Goal: Consume media (video, audio)

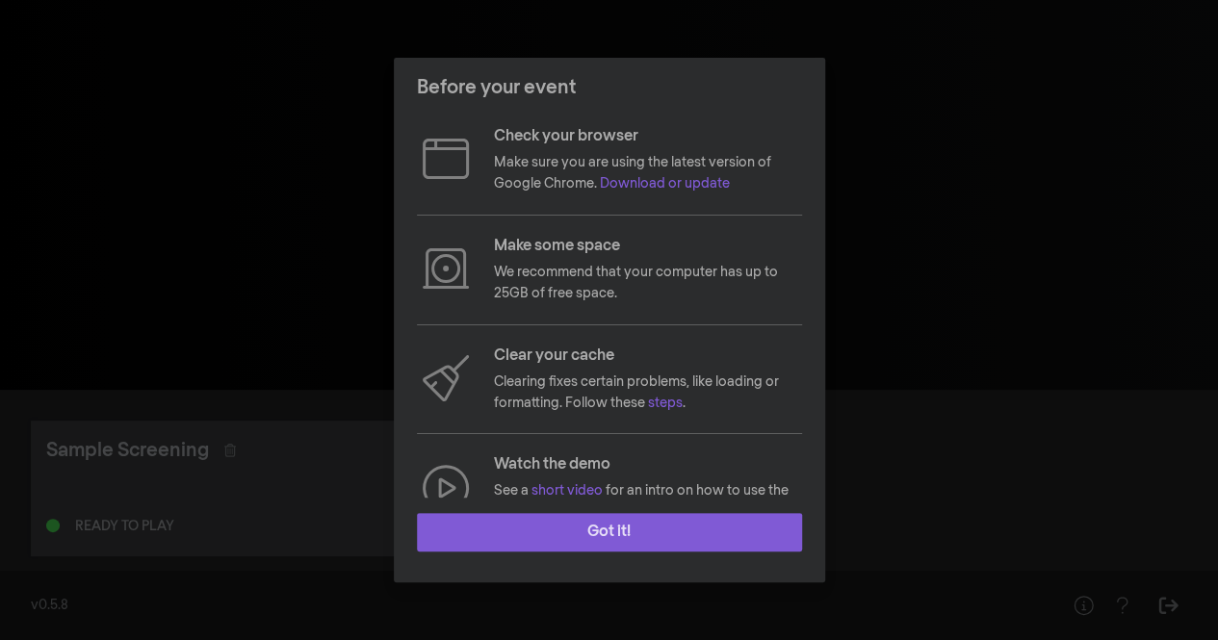
drag, startPoint x: 0, startPoint y: 0, endPoint x: 616, endPoint y: 532, distance: 814.2
click at [616, 532] on button "Got it!" at bounding box center [609, 532] width 385 height 39
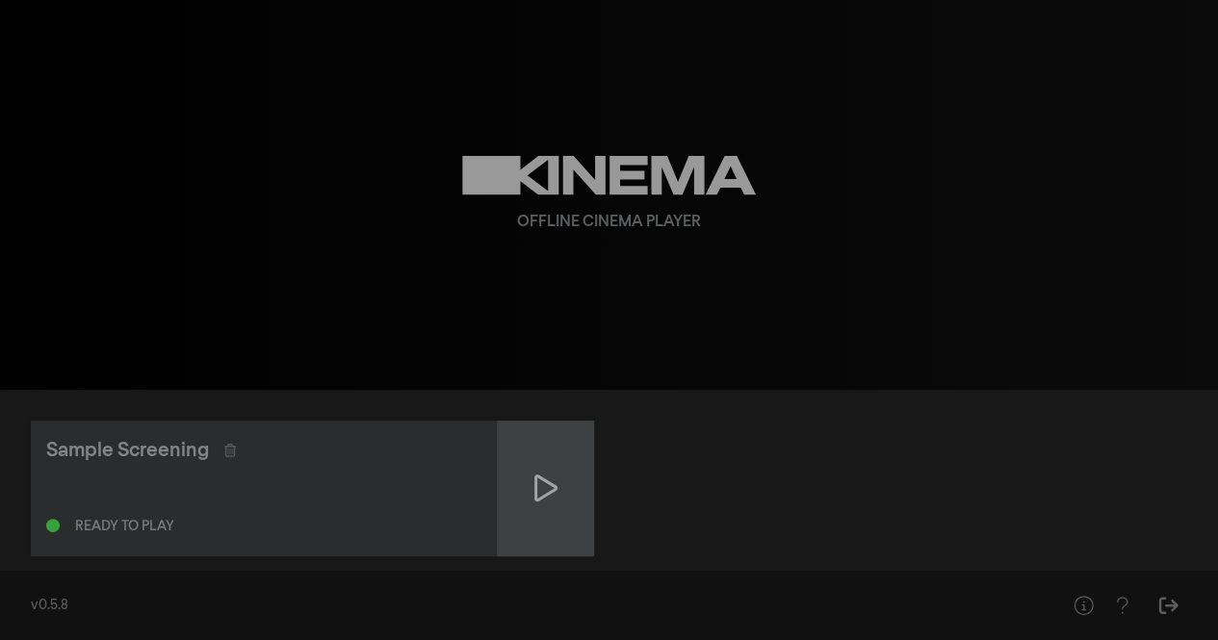
click at [545, 498] on icon at bounding box center [545, 488] width 23 height 31
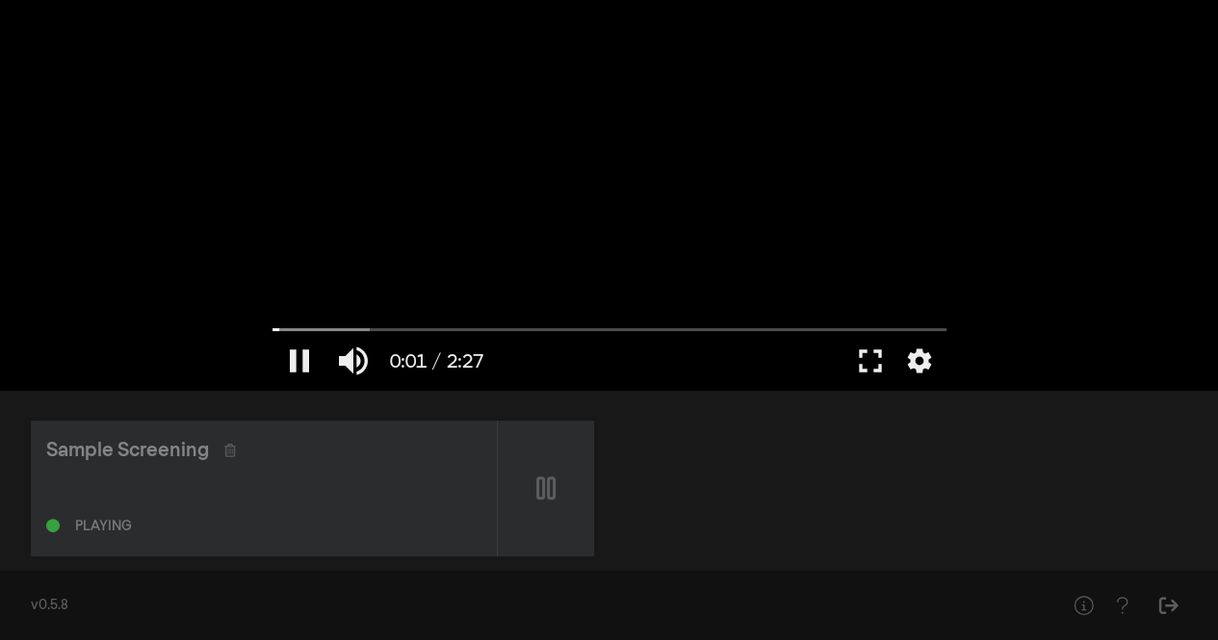
click at [571, 219] on div at bounding box center [609, 195] width 693 height 390
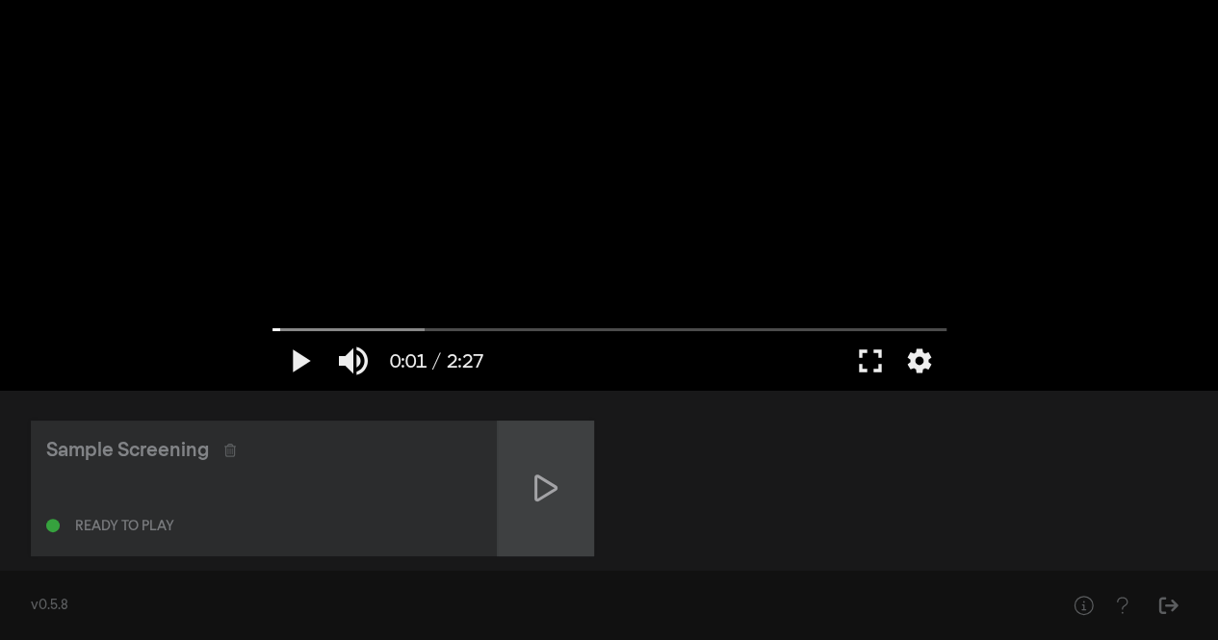
click at [574, 503] on div at bounding box center [546, 489] width 96 height 136
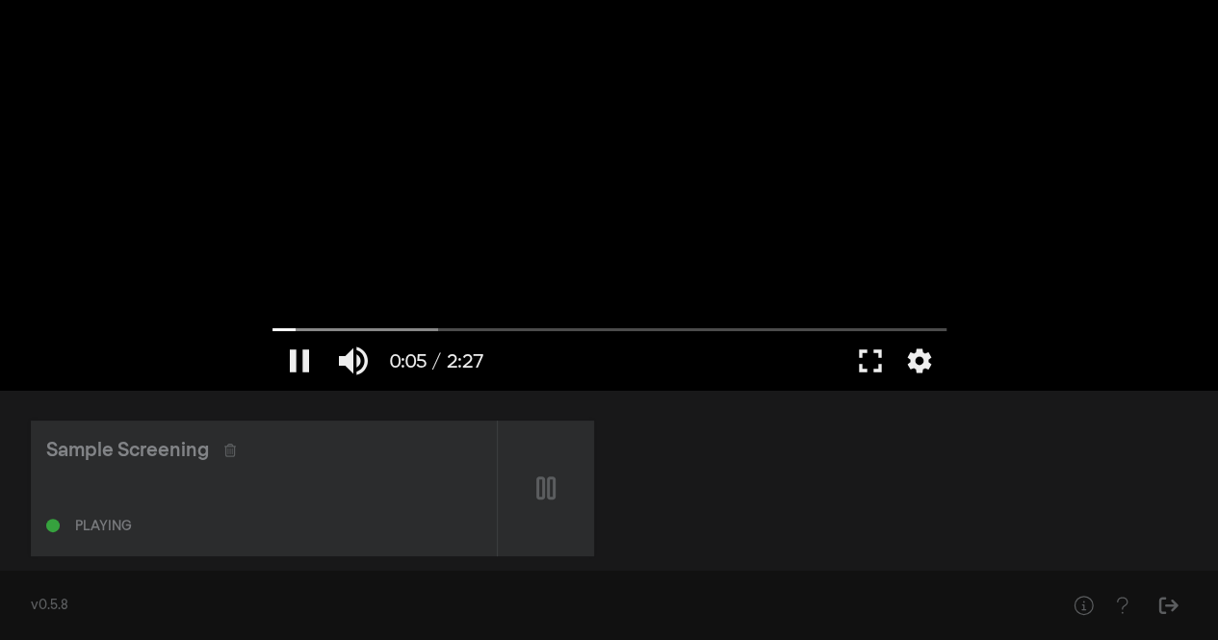
click at [600, 264] on div at bounding box center [609, 195] width 693 height 390
type input "5.102242"
click at [168, 445] on div "Sample Screening" at bounding box center [127, 450] width 163 height 29
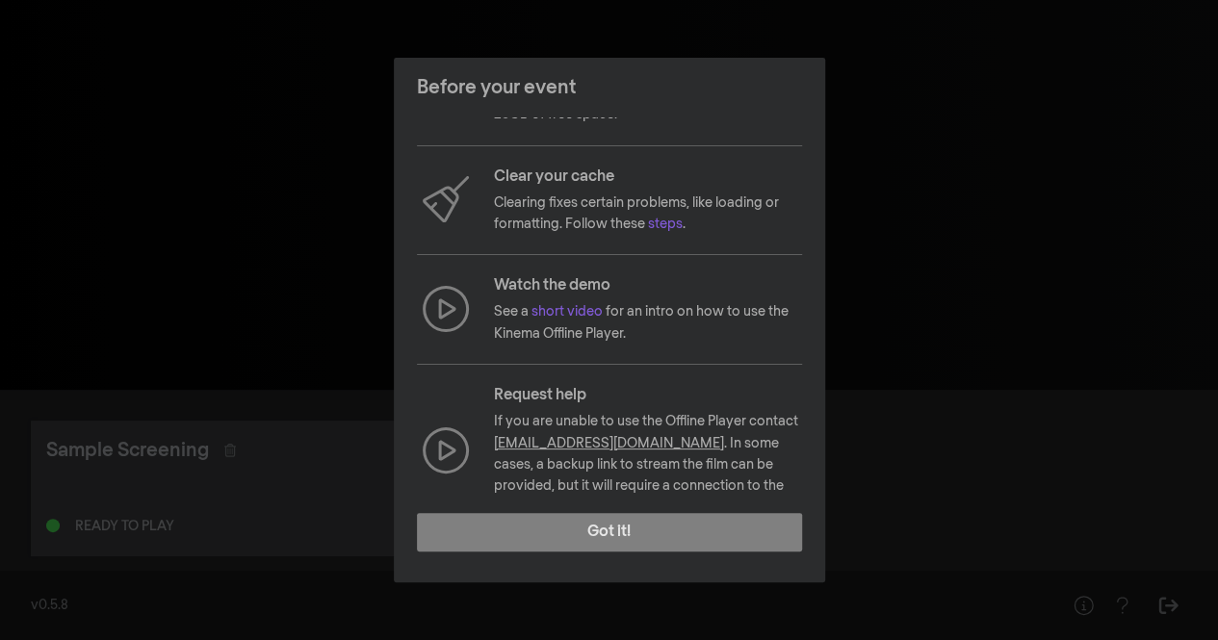
scroll to position [206, 0]
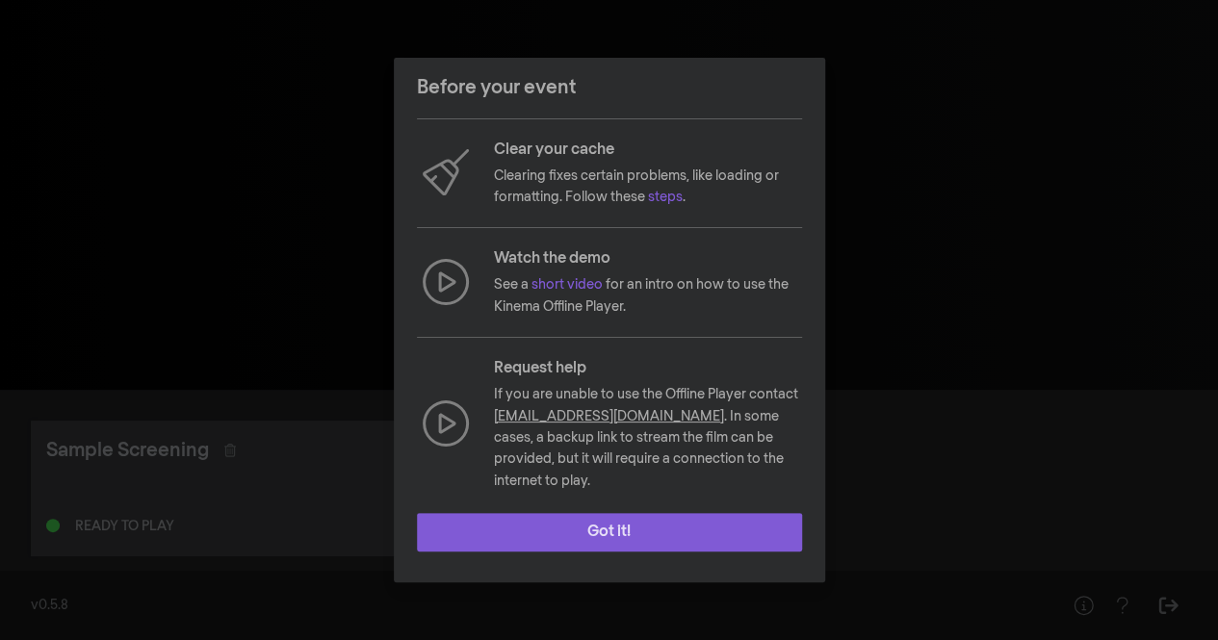
click at [598, 530] on button "Got it!" at bounding box center [609, 532] width 385 height 39
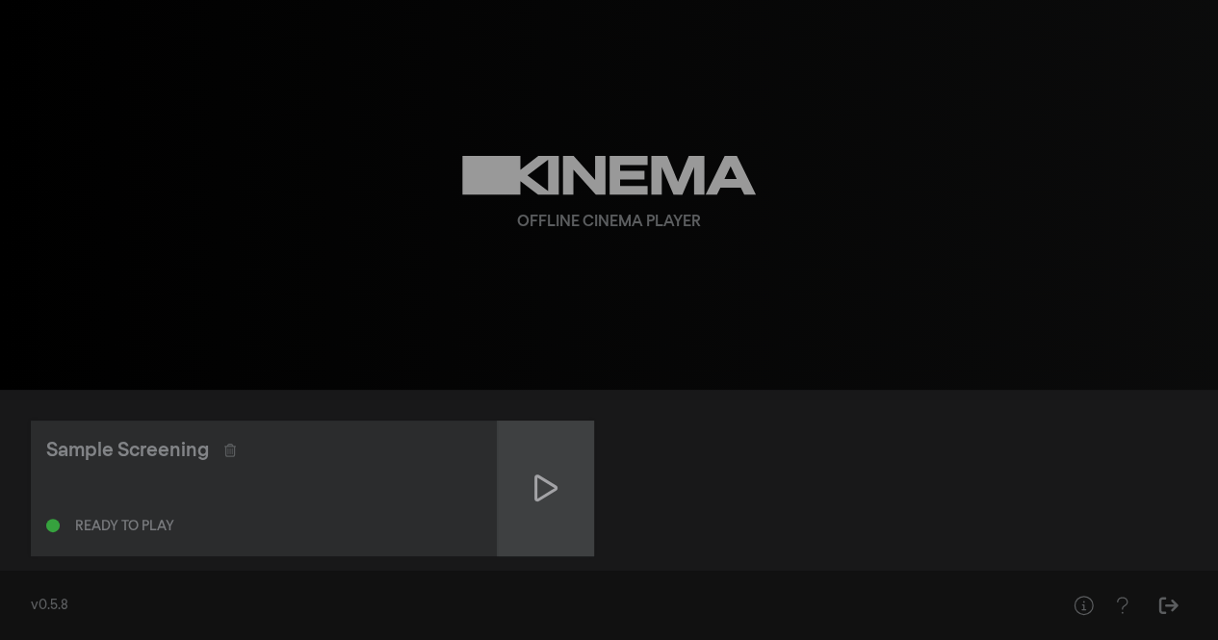
click at [543, 509] on div at bounding box center [546, 489] width 96 height 136
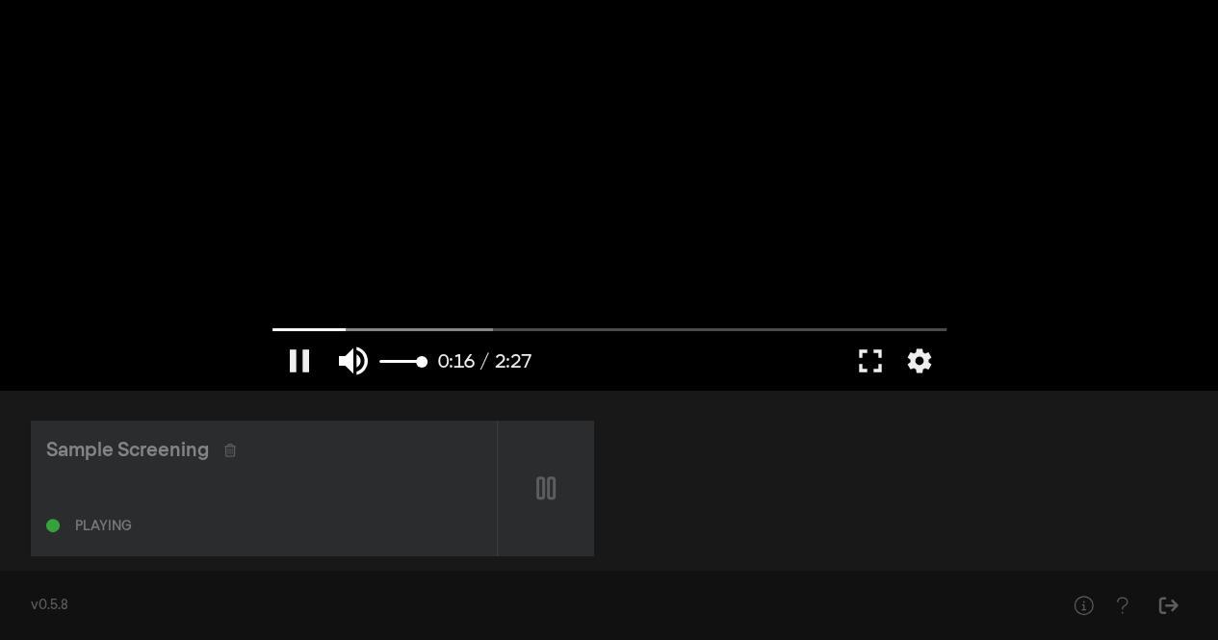
type input "16.145423"
click at [353, 363] on button "volume_up" at bounding box center [353, 361] width 54 height 58
type input "0"
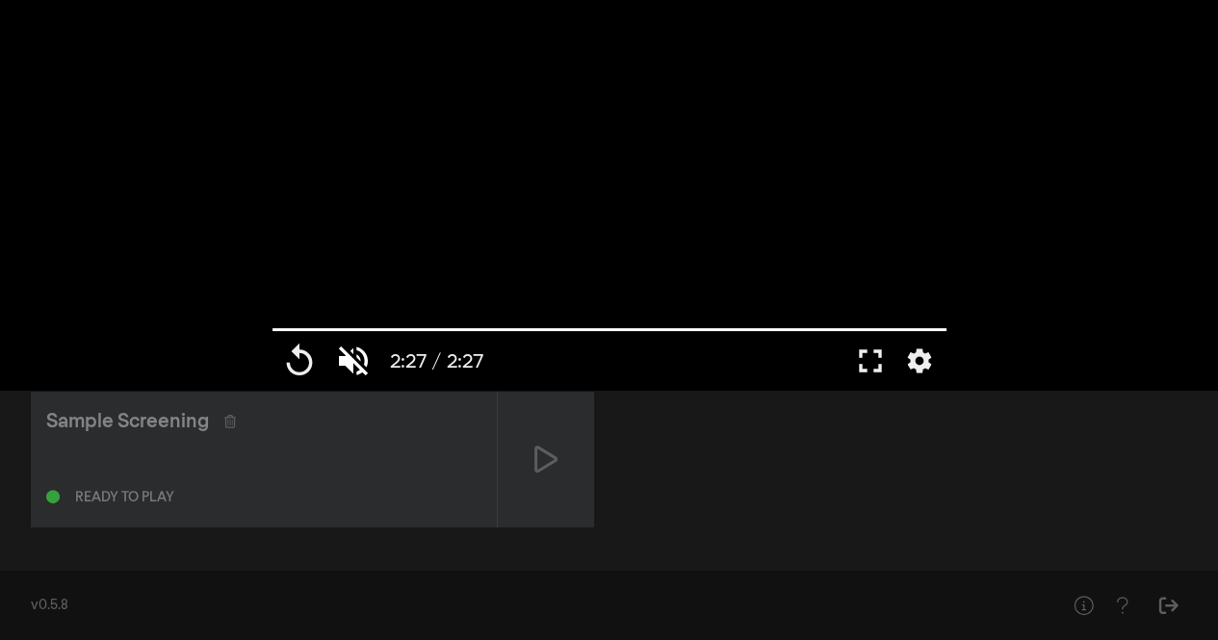
scroll to position [0, 0]
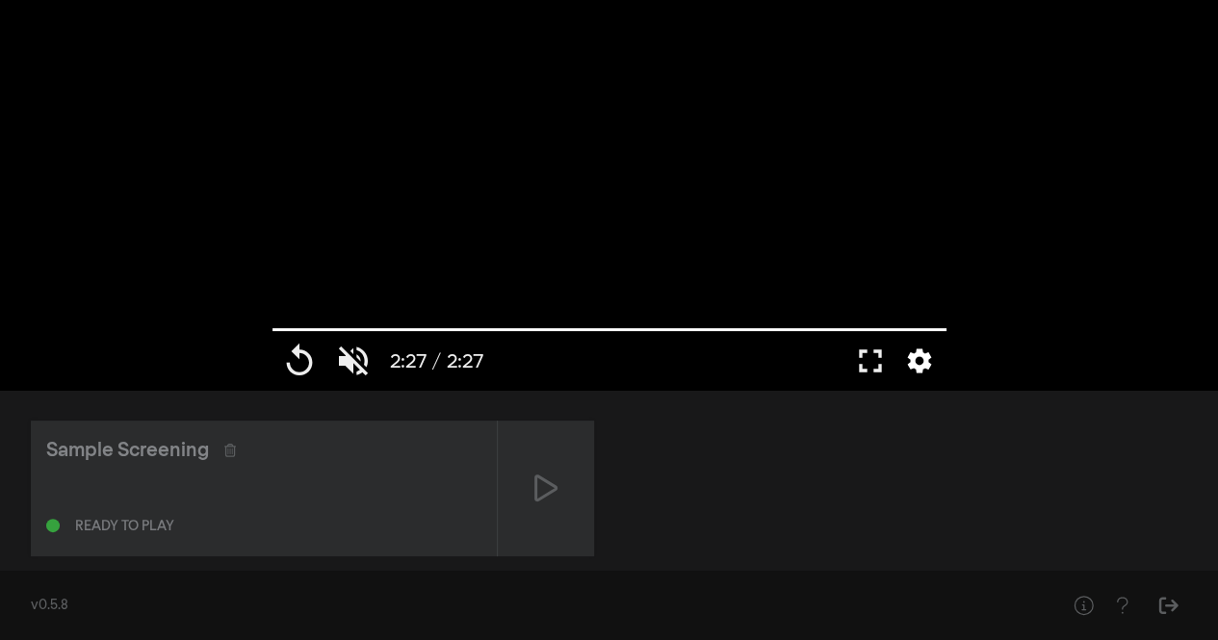
click at [903, 356] on button "settings" at bounding box center [919, 361] width 44 height 58
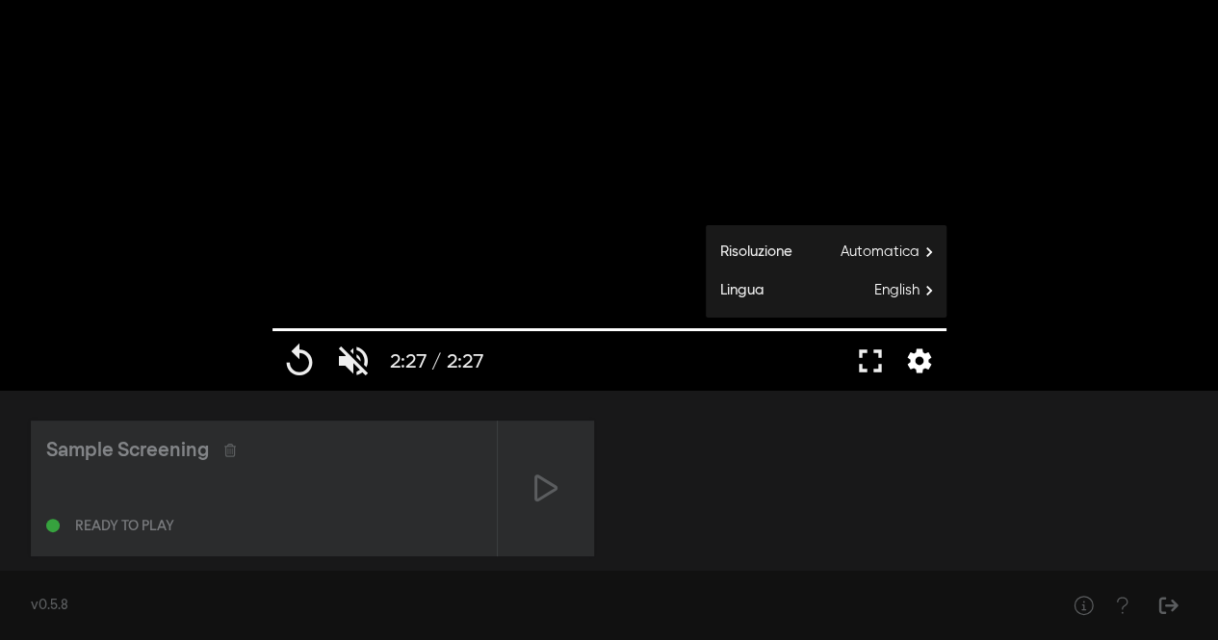
click at [903, 356] on button "settings" at bounding box center [919, 361] width 44 height 58
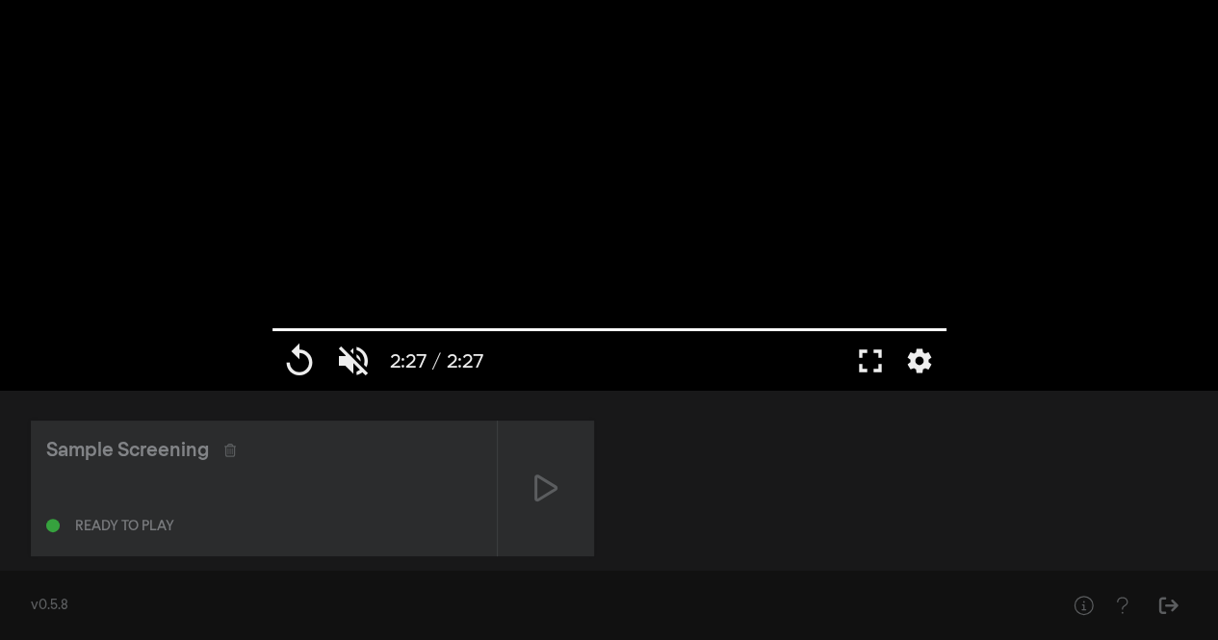
type input "147.146"
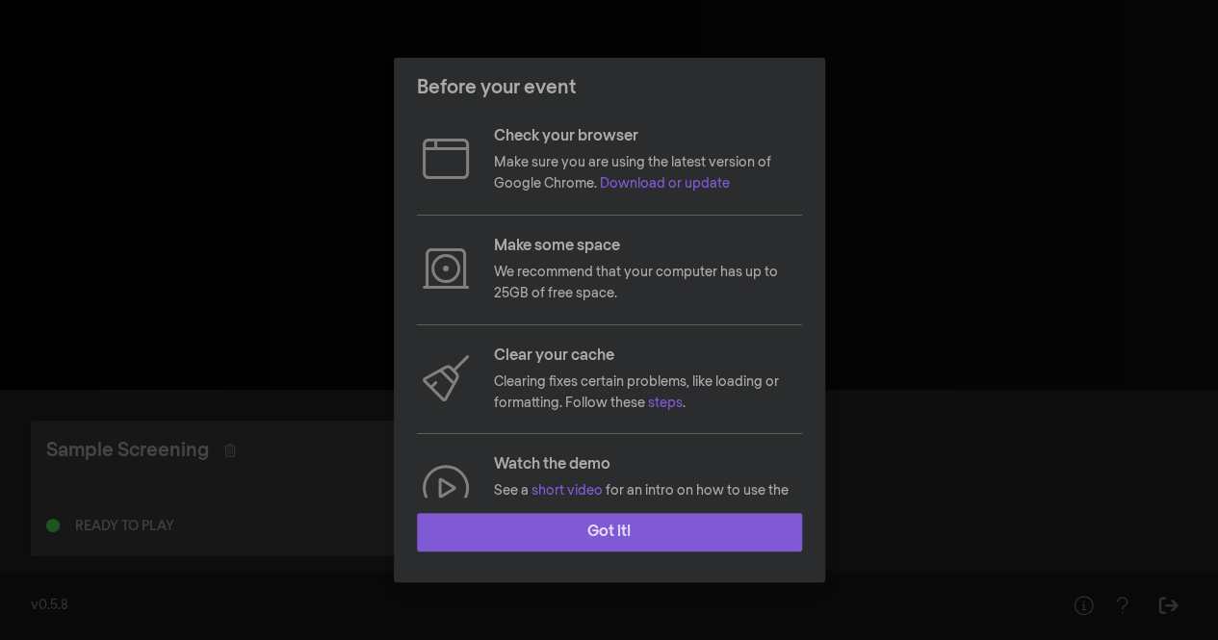
click at [566, 536] on button "Got it!" at bounding box center [609, 532] width 385 height 39
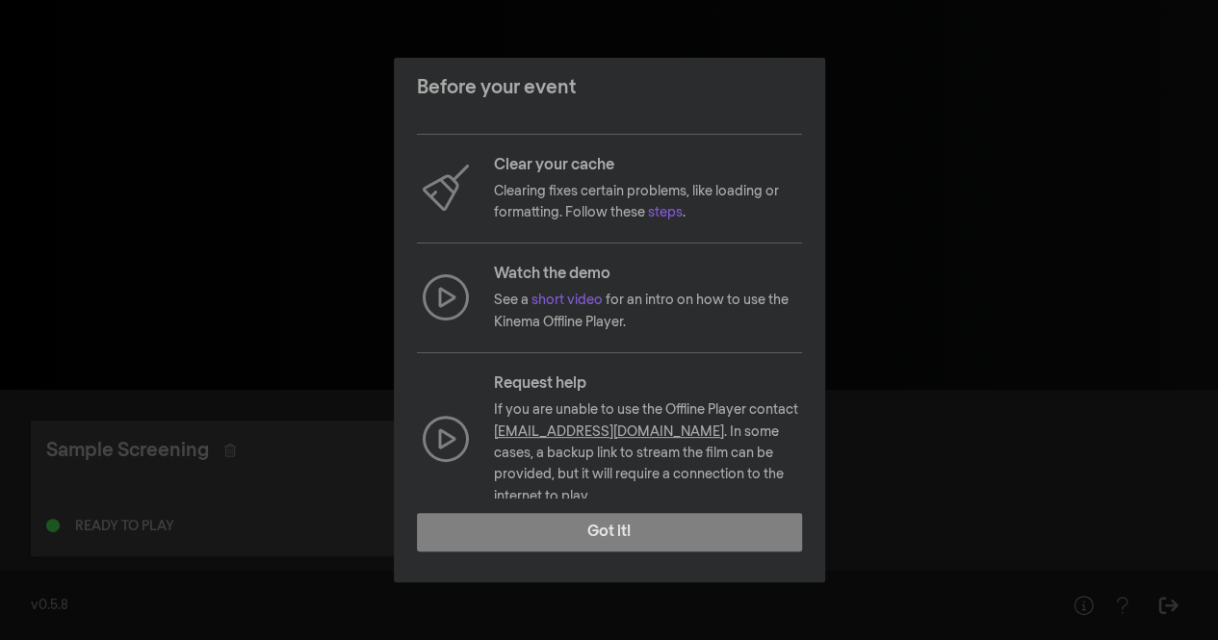
scroll to position [190, 0]
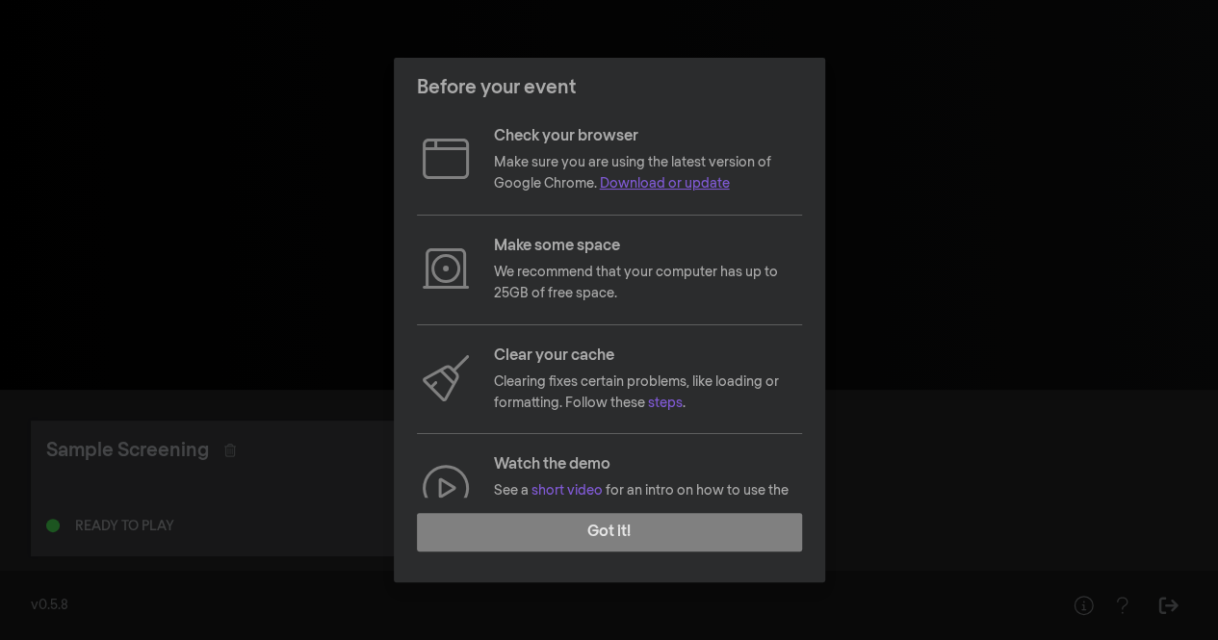
click at [658, 179] on link "Download or update" at bounding box center [665, 183] width 130 height 13
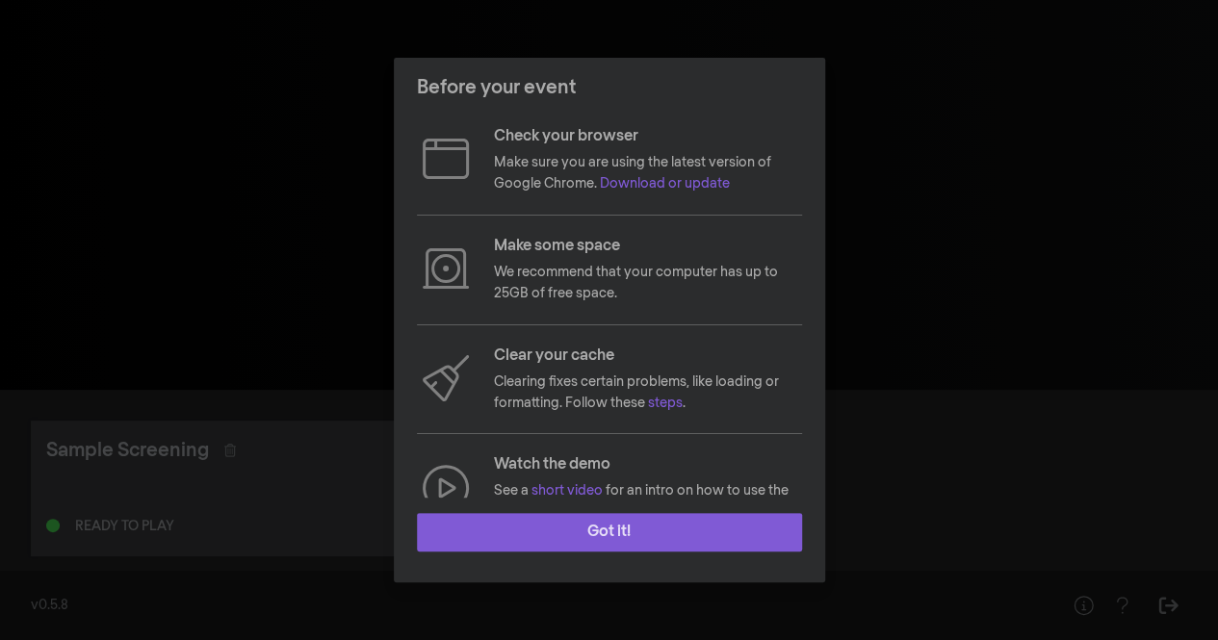
click at [643, 515] on button "Got it!" at bounding box center [609, 532] width 385 height 39
